Goal: Find specific fact: Find specific fact

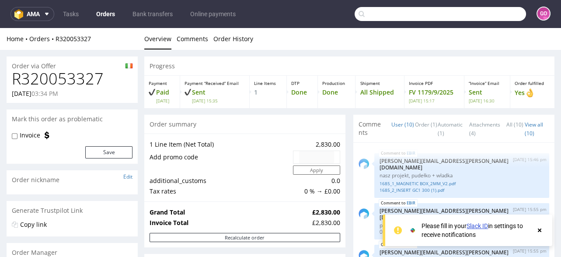
click at [468, 12] on input "text" at bounding box center [439, 14] width 171 height 14
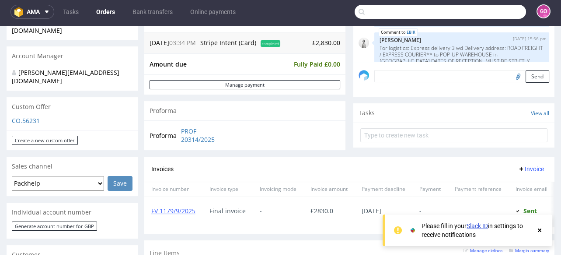
scroll to position [220, 0]
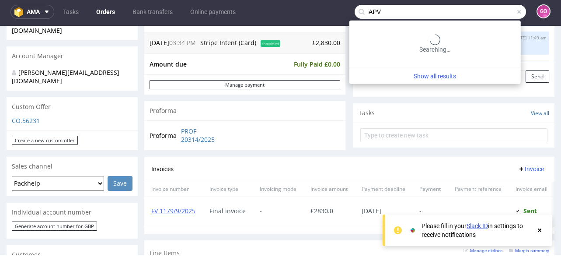
type input "APV"
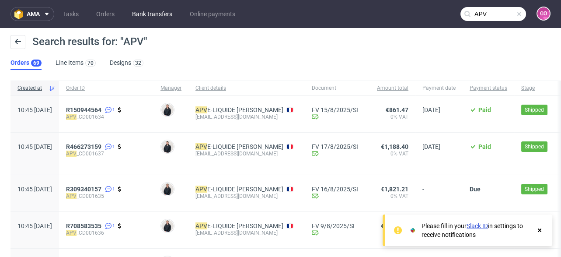
click at [151, 16] on link "Bank transfers" at bounding box center [152, 14] width 51 height 14
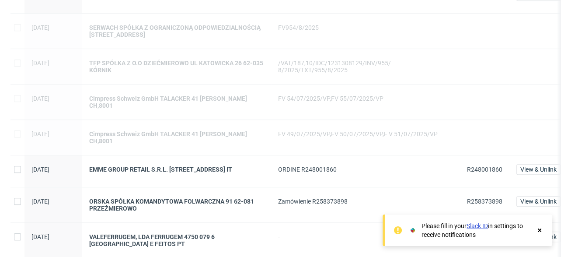
scroll to position [870, 0]
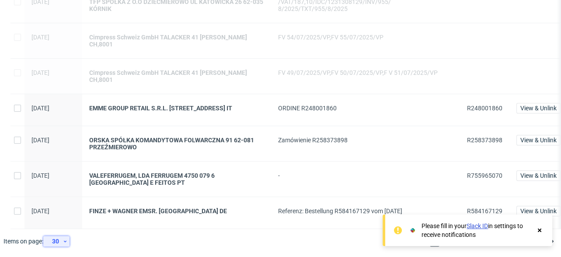
click at [59, 241] on div "30" at bounding box center [55, 241] width 16 height 12
click at [61, 222] on div "300" at bounding box center [59, 221] width 17 height 12
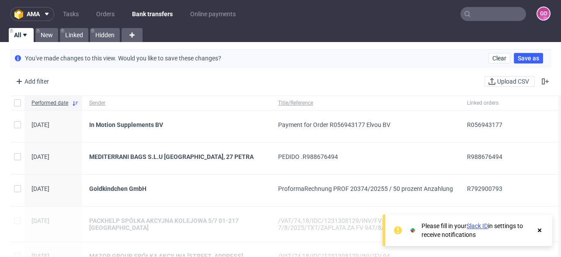
scroll to position [4418, 0]
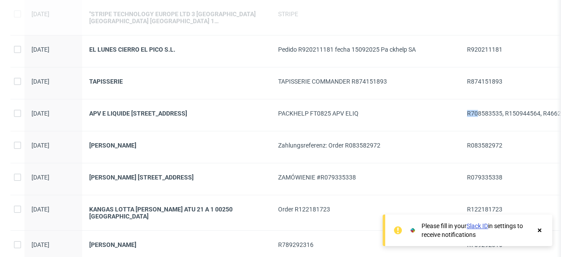
drag, startPoint x: 465, startPoint y: 126, endPoint x: 478, endPoint y: 128, distance: 12.8
click at [478, 128] on div "R708583535, R150944564, R466273159" at bounding box center [522, 114] width 125 height 31
click at [470, 131] on div "R708583535, R150944564, R466273159" at bounding box center [522, 114] width 125 height 31
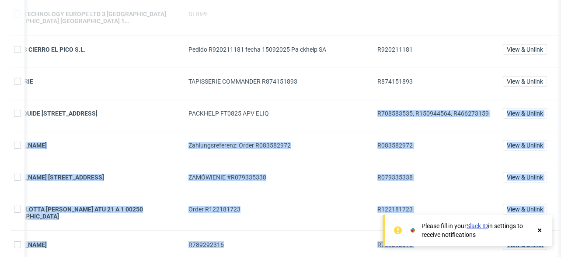
scroll to position [0, 149]
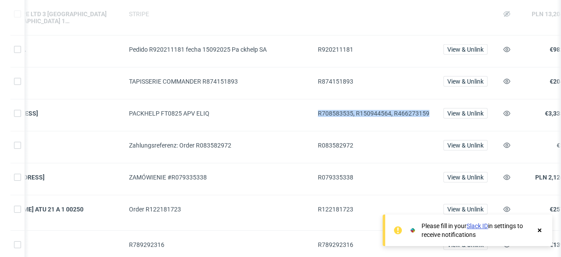
drag, startPoint x: 464, startPoint y: 125, endPoint x: 427, endPoint y: 130, distance: 37.0
click at [427, 130] on div "R708583535, R150944564, R466273159" at bounding box center [373, 114] width 125 height 31
copy span "R708583535, R150944564, R466273159"
